Goal: Task Accomplishment & Management: Complete application form

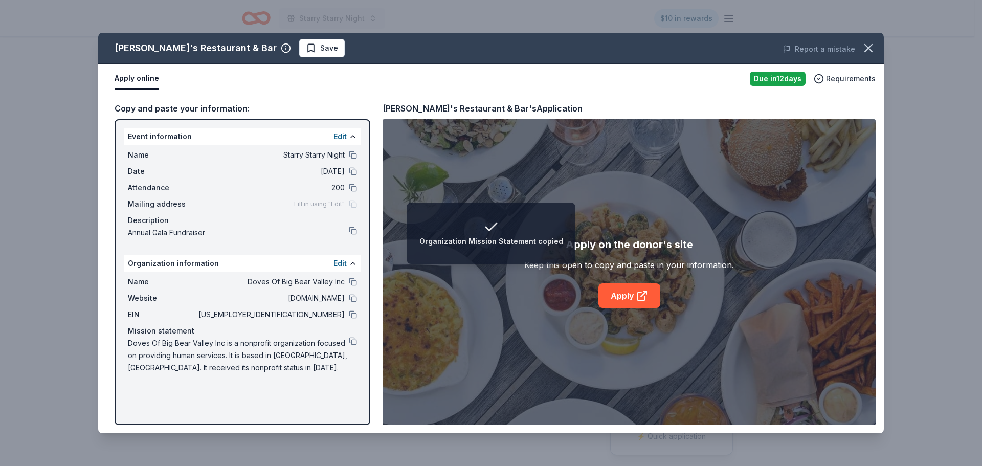
scroll to position [102, 0]
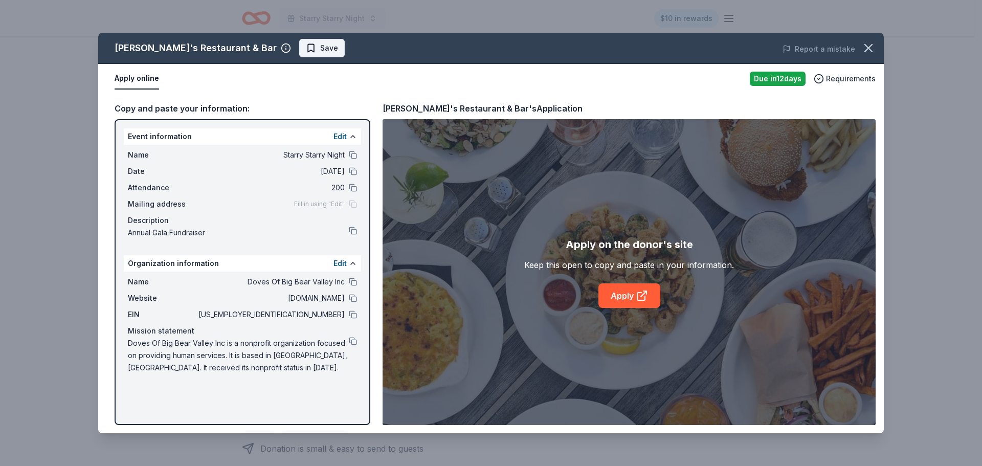
click at [320, 46] on span "Save" at bounding box center [329, 48] width 18 height 12
click at [276, 49] on html "Starry Starry Night $10 in rewards Due in 12 days Share Jack's Restaurant & Bar…" at bounding box center [491, 131] width 982 height 466
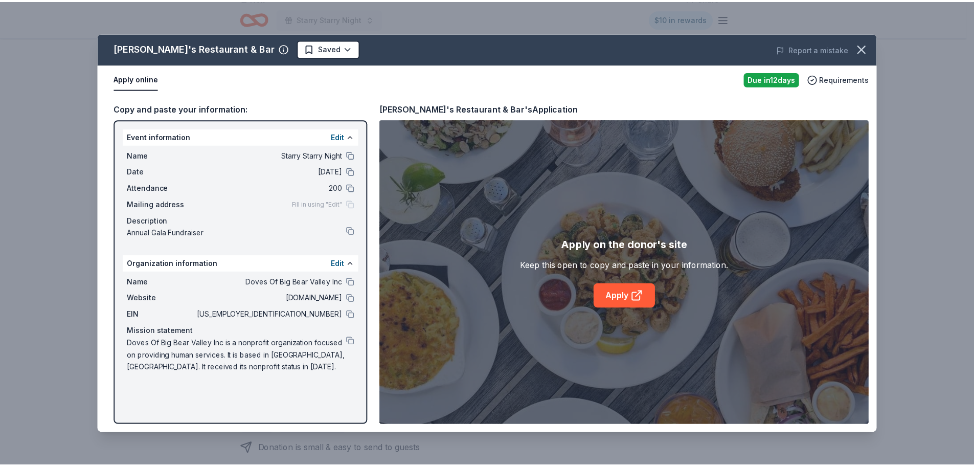
scroll to position [0, 0]
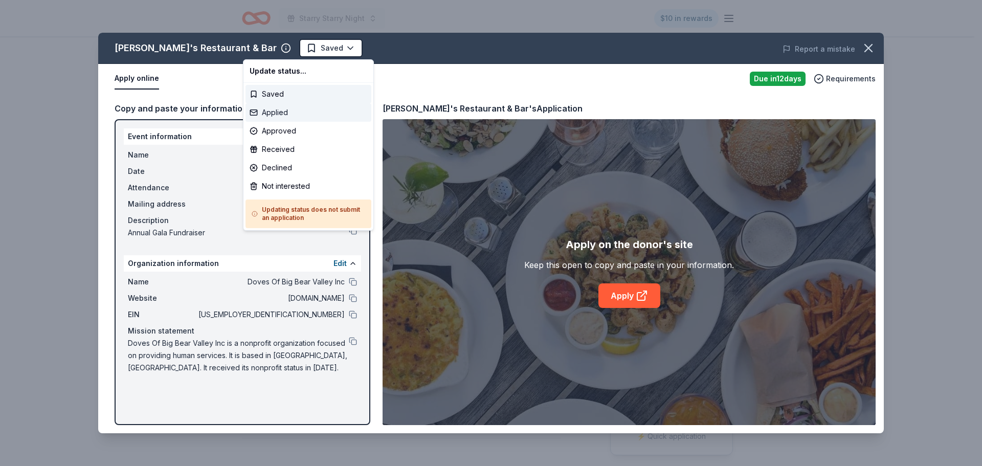
click at [276, 117] on div "Applied" at bounding box center [309, 112] width 126 height 18
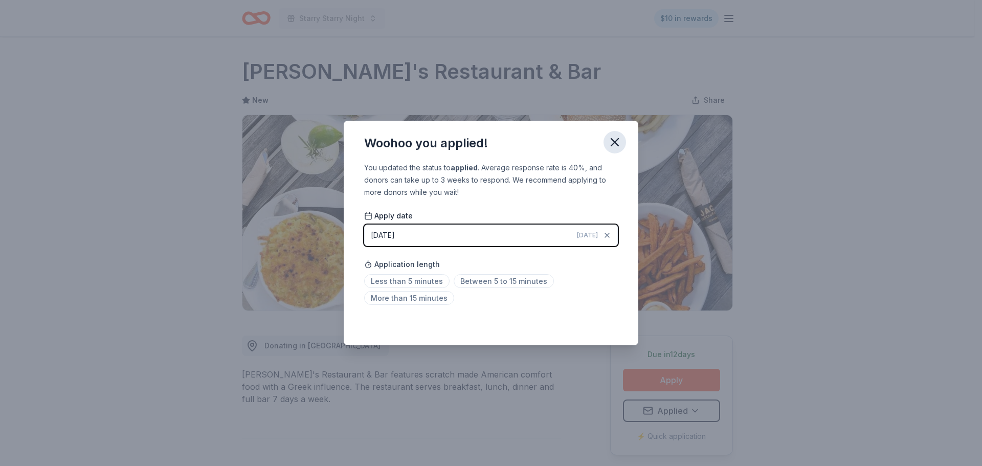
click at [611, 146] on icon "button" at bounding box center [615, 142] width 14 height 14
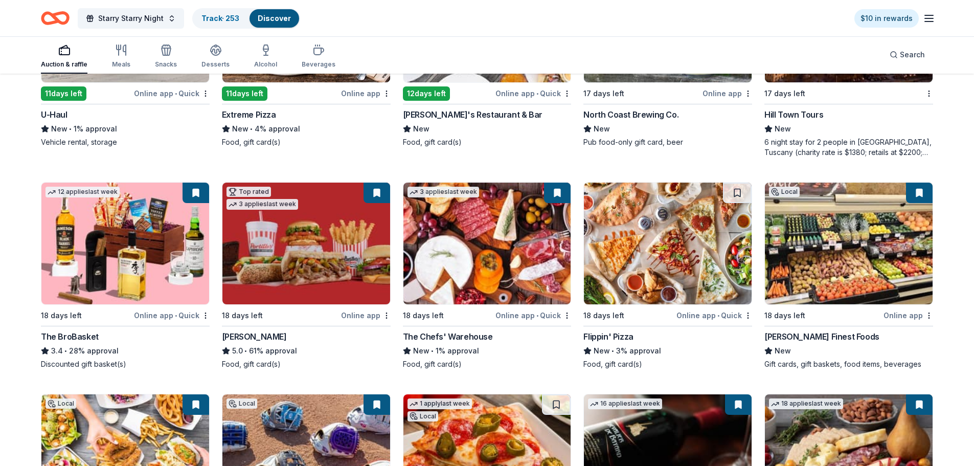
scroll to position [9308, 0]
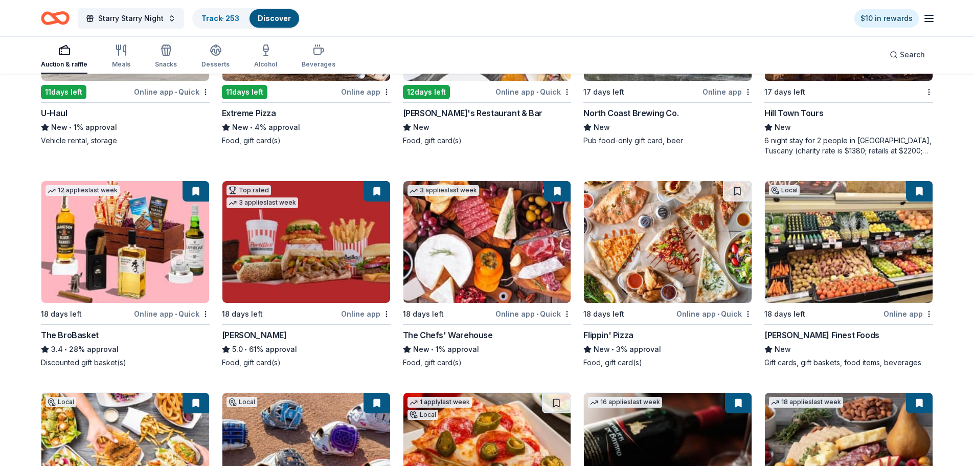
click at [650, 258] on img at bounding box center [668, 242] width 168 height 122
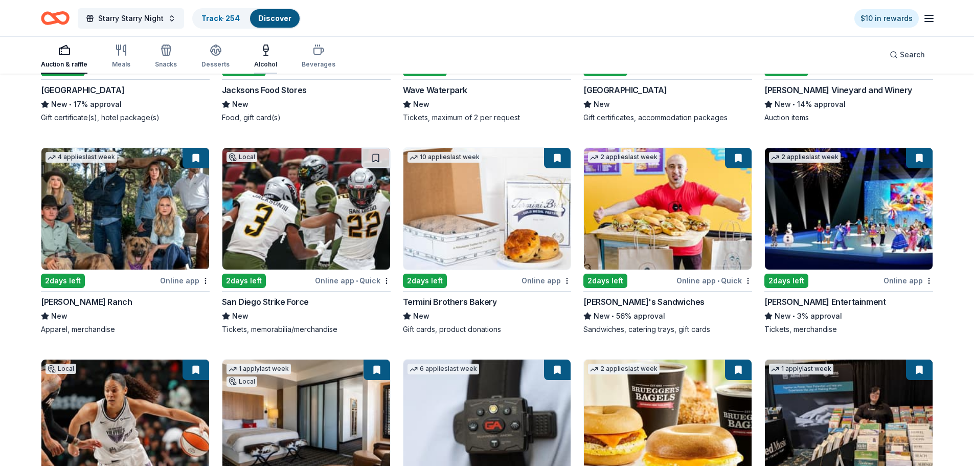
scroll to position [7557, 0]
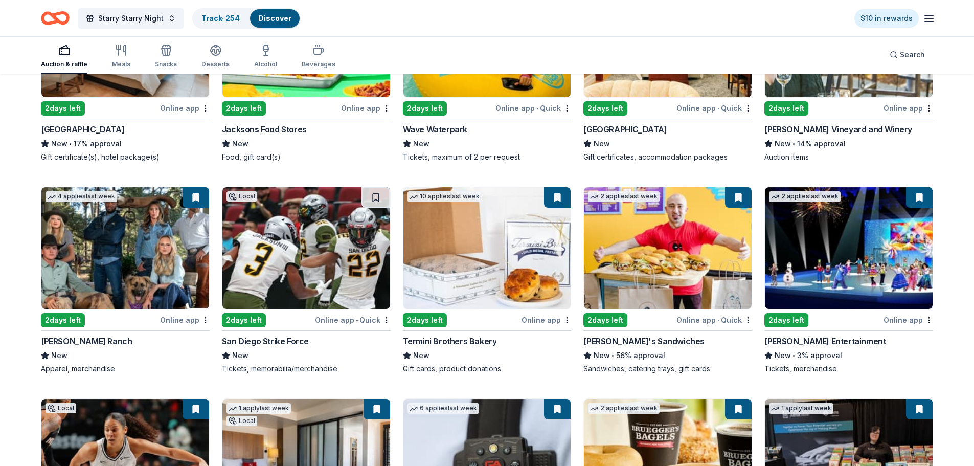
click at [323, 238] on img at bounding box center [307, 248] width 168 height 122
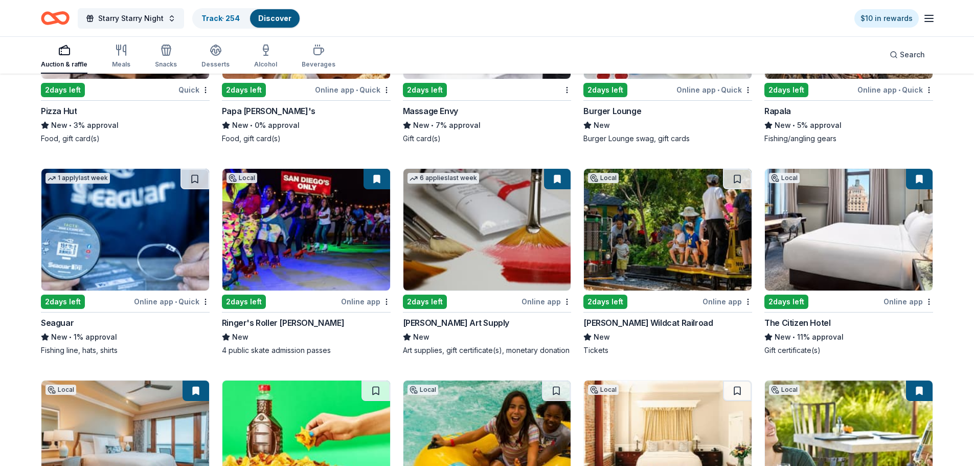
scroll to position [7148, 0]
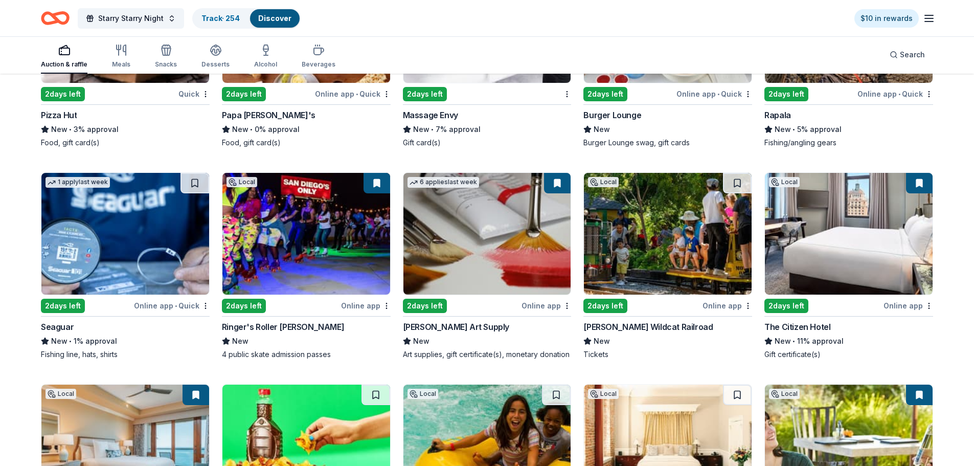
click at [142, 240] on img at bounding box center [125, 234] width 168 height 122
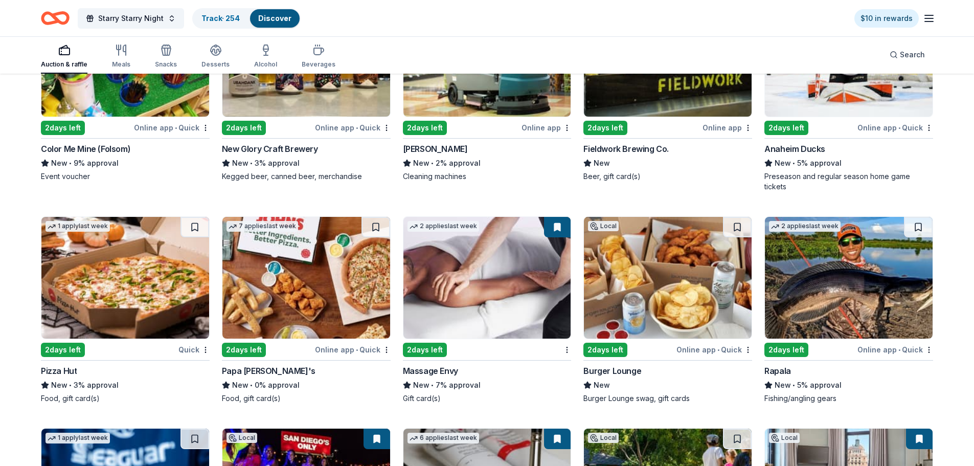
click at [842, 290] on img at bounding box center [849, 278] width 168 height 122
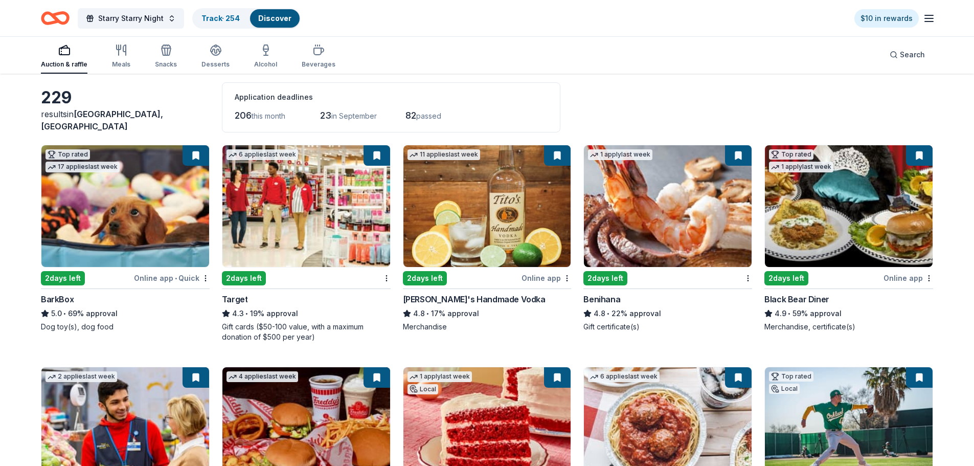
scroll to position [0, 0]
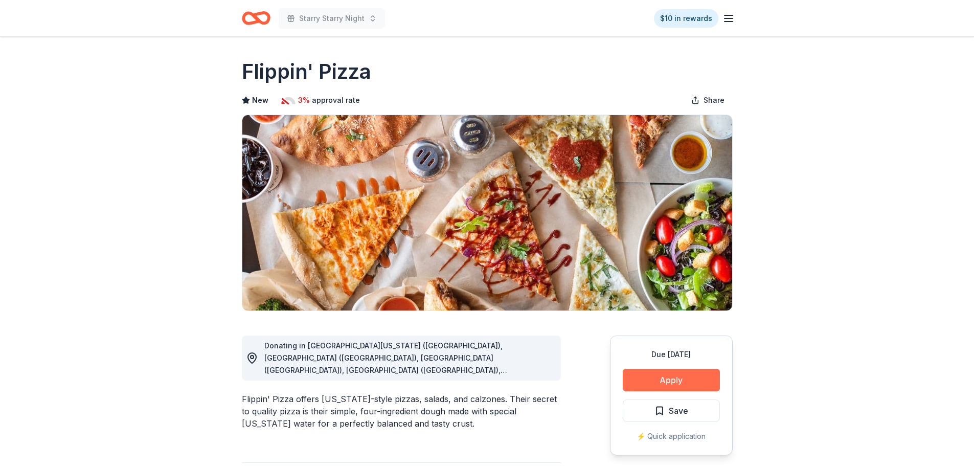
click at [682, 376] on button "Apply" at bounding box center [671, 380] width 97 height 23
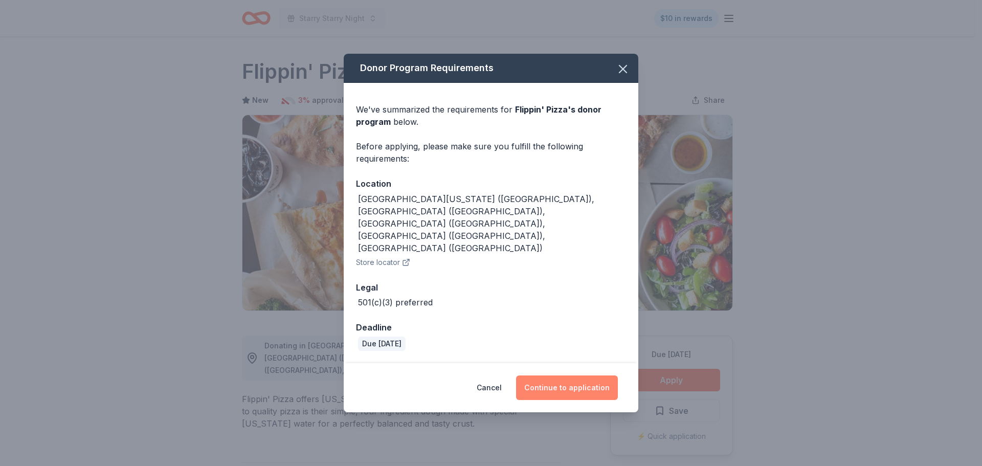
click at [575, 375] on button "Continue to application" at bounding box center [567, 387] width 102 height 25
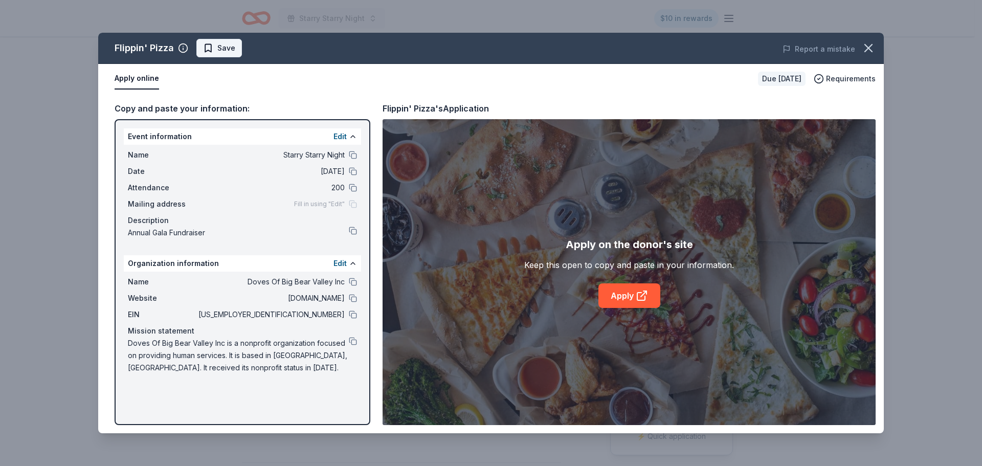
click at [231, 52] on span "Save" at bounding box center [226, 48] width 18 height 12
click at [636, 292] on icon at bounding box center [642, 296] width 12 height 12
click at [222, 45] on html "Starry Starry Night $10 in rewards Due in 18 days Share Flippin' Pizza New 3% a…" at bounding box center [491, 233] width 982 height 466
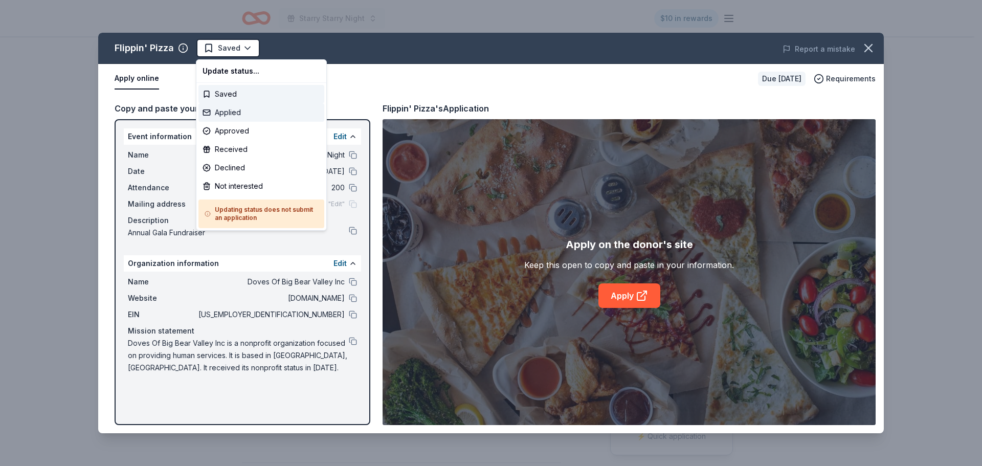
click at [237, 119] on div "Applied" at bounding box center [261, 112] width 126 height 18
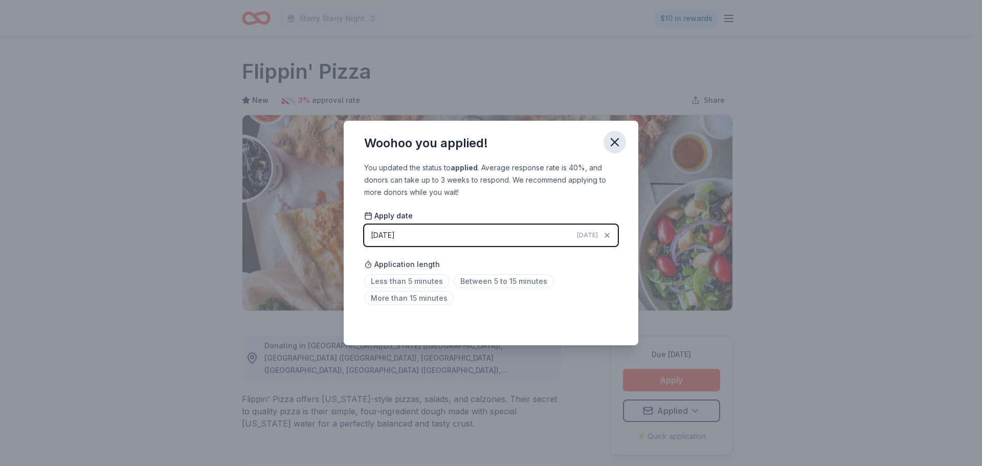
click at [616, 139] on icon "button" at bounding box center [615, 142] width 14 height 14
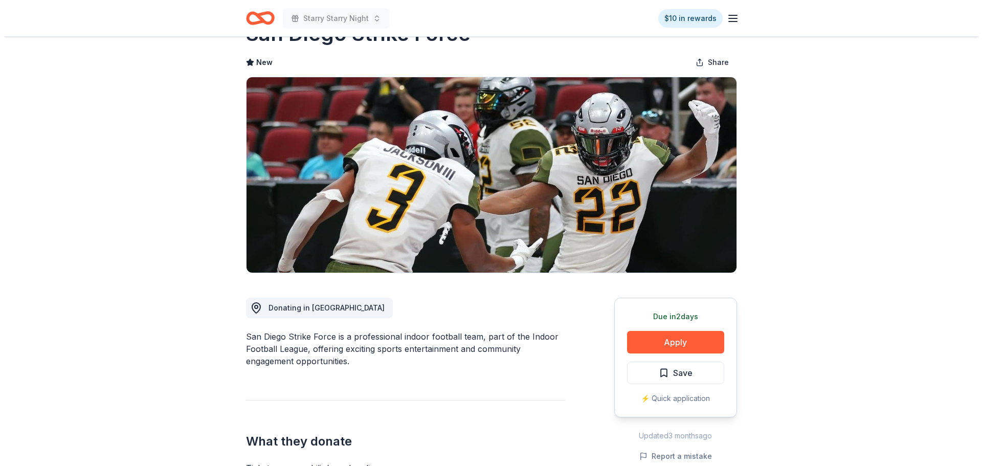
scroll to position [102, 0]
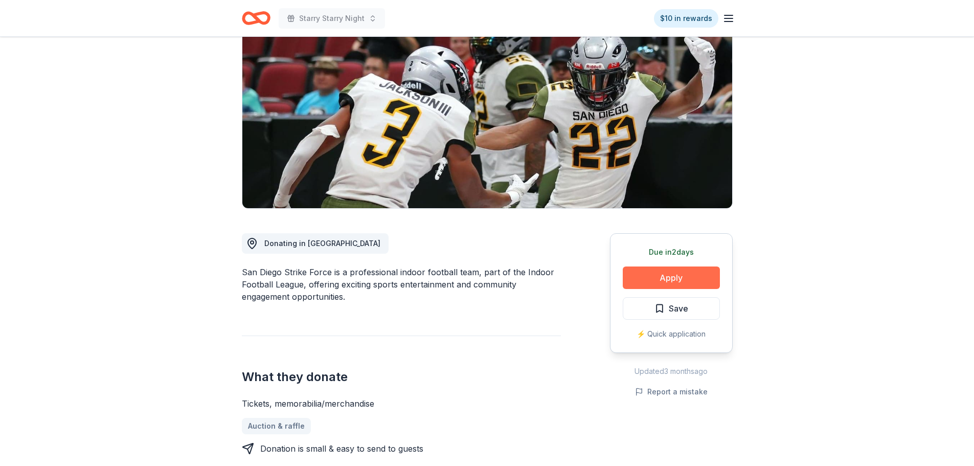
click at [686, 279] on button "Apply" at bounding box center [671, 278] width 97 height 23
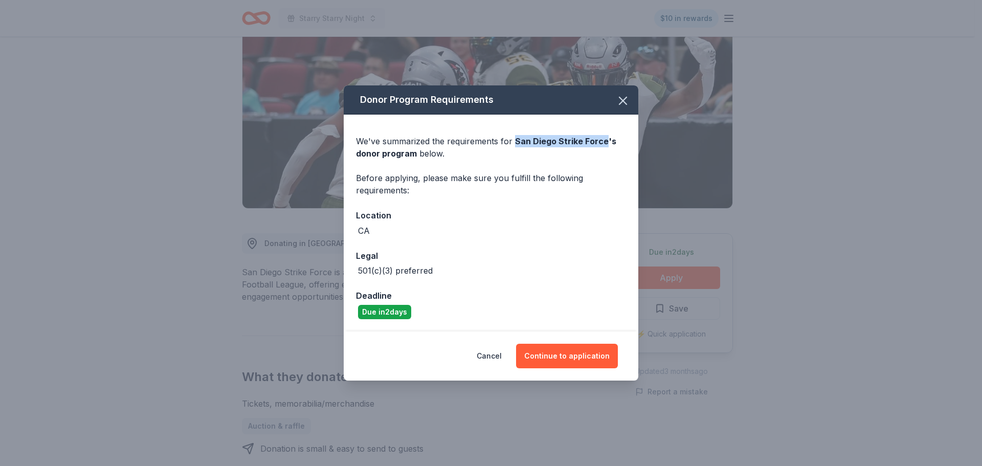
drag, startPoint x: 514, startPoint y: 141, endPoint x: 601, endPoint y: 141, distance: 86.5
click at [601, 141] on span "San Diego Strike Force 's donor program" at bounding box center [486, 147] width 260 height 23
copy span "San Diego Strike Force"
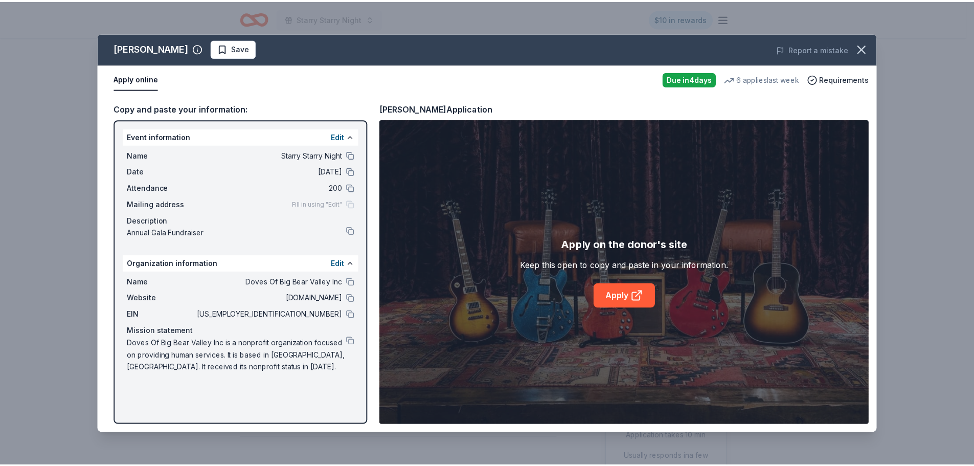
scroll to position [358, 0]
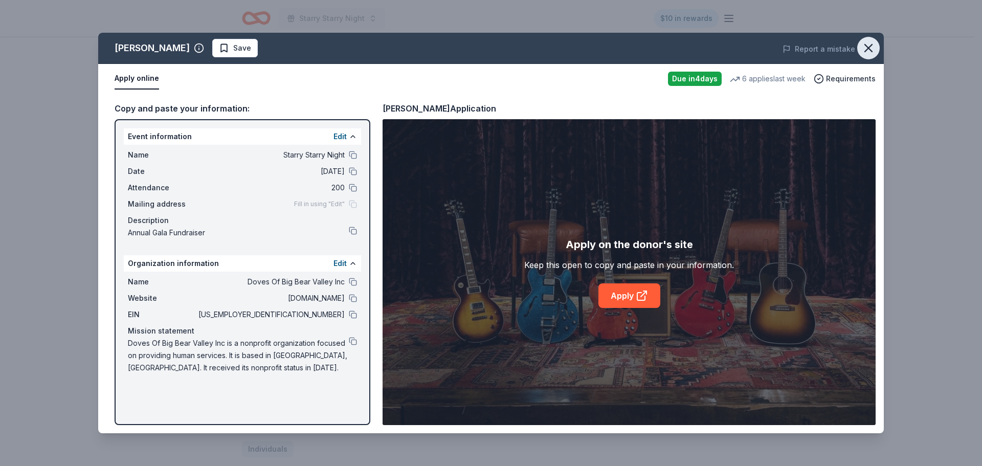
click at [877, 47] on button "button" at bounding box center [868, 48] width 23 height 23
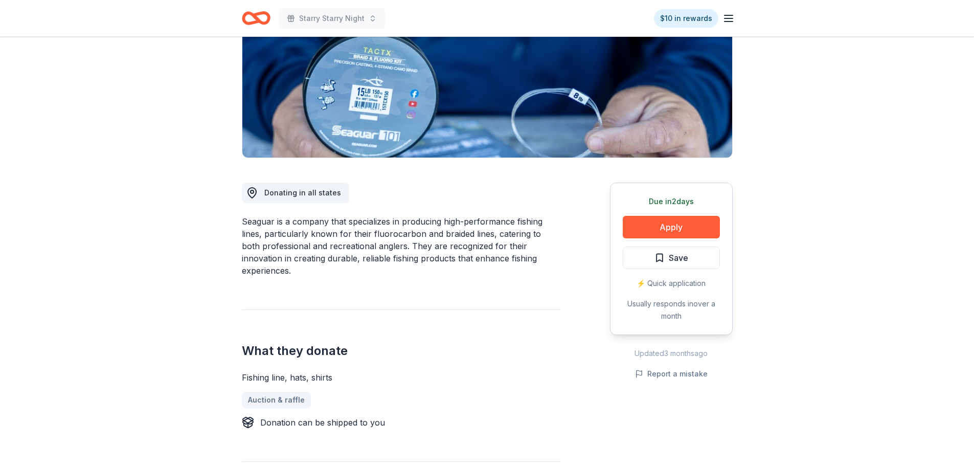
scroll to position [153, 0]
click at [674, 223] on button "Apply" at bounding box center [671, 226] width 97 height 23
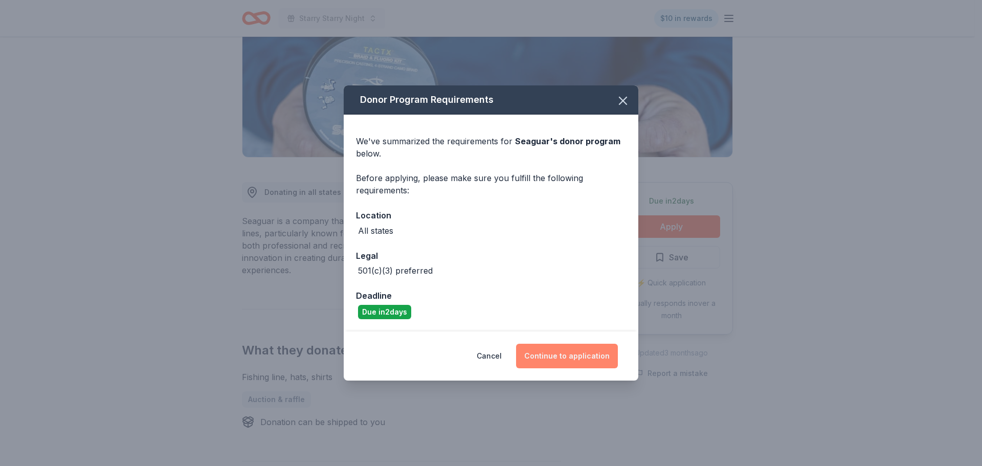
click at [577, 354] on button "Continue to application" at bounding box center [567, 356] width 102 height 25
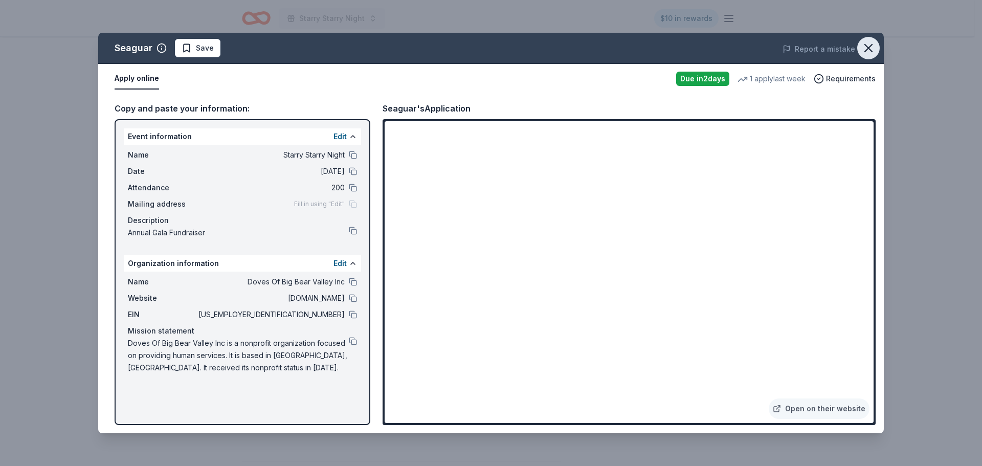
click at [871, 51] on icon "button" at bounding box center [868, 48] width 7 height 7
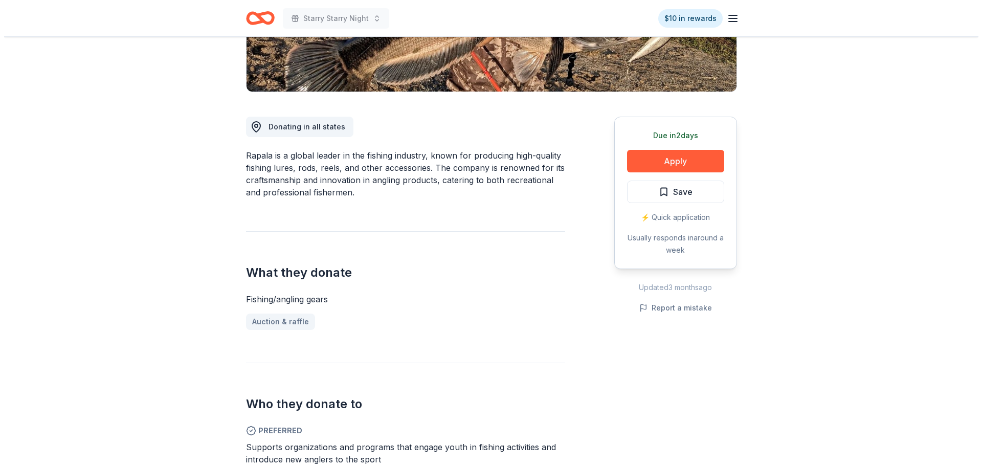
scroll to position [409, 0]
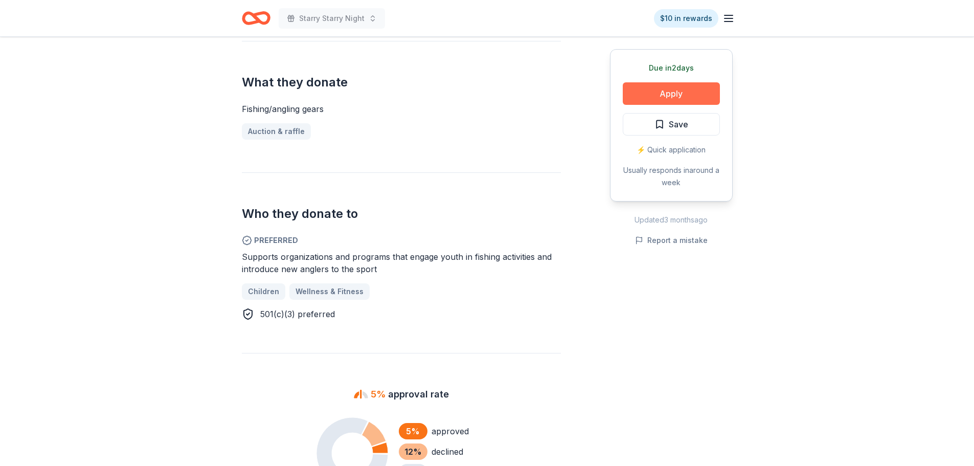
click at [673, 98] on button "Apply" at bounding box center [671, 93] width 97 height 23
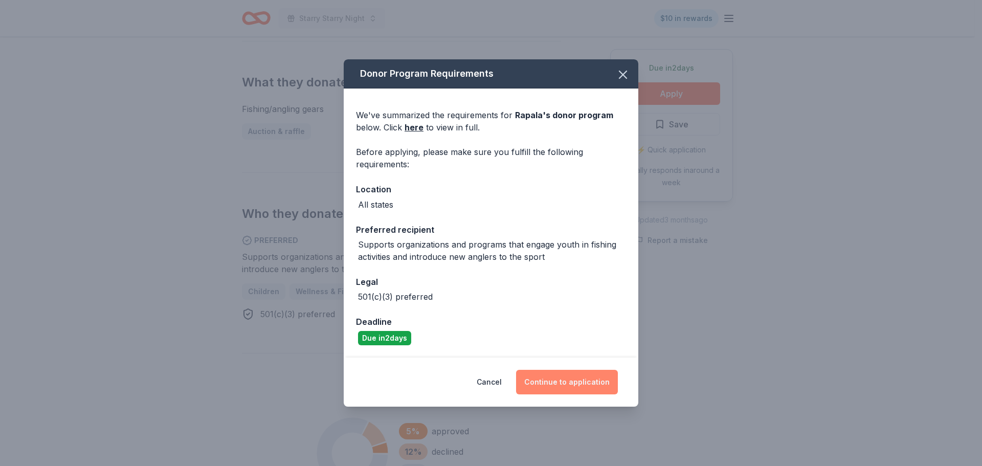
click at [566, 378] on button "Continue to application" at bounding box center [567, 382] width 102 height 25
